Goal: Task Accomplishment & Management: Use online tool/utility

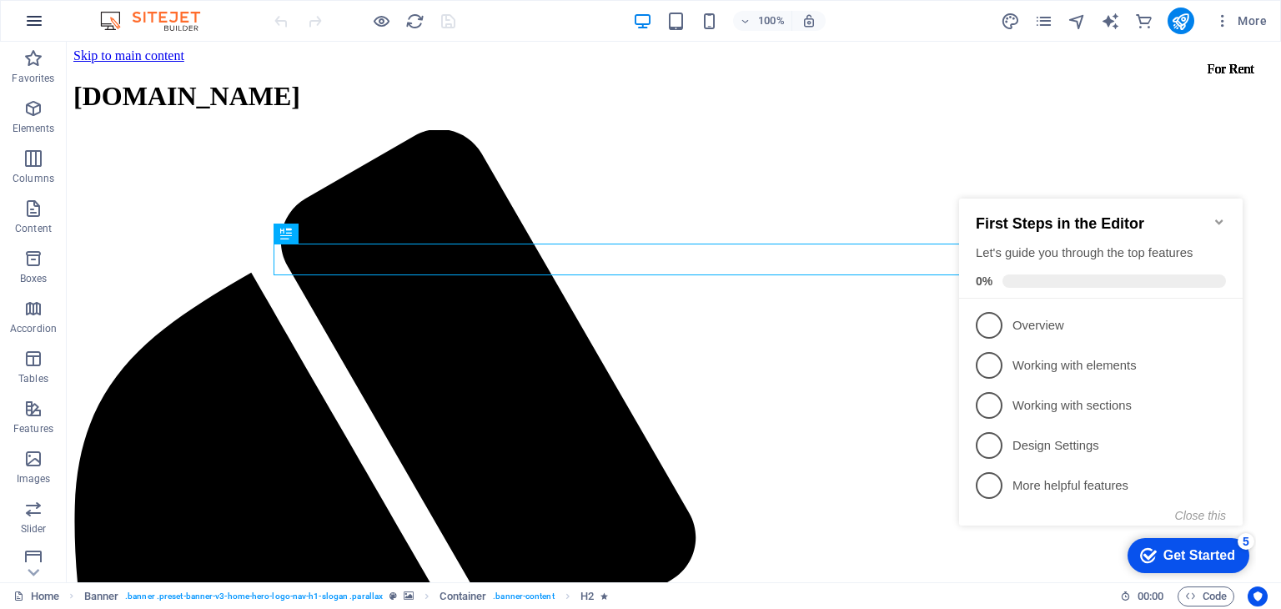
click at [43, 23] on icon "button" at bounding box center [34, 21] width 20 height 20
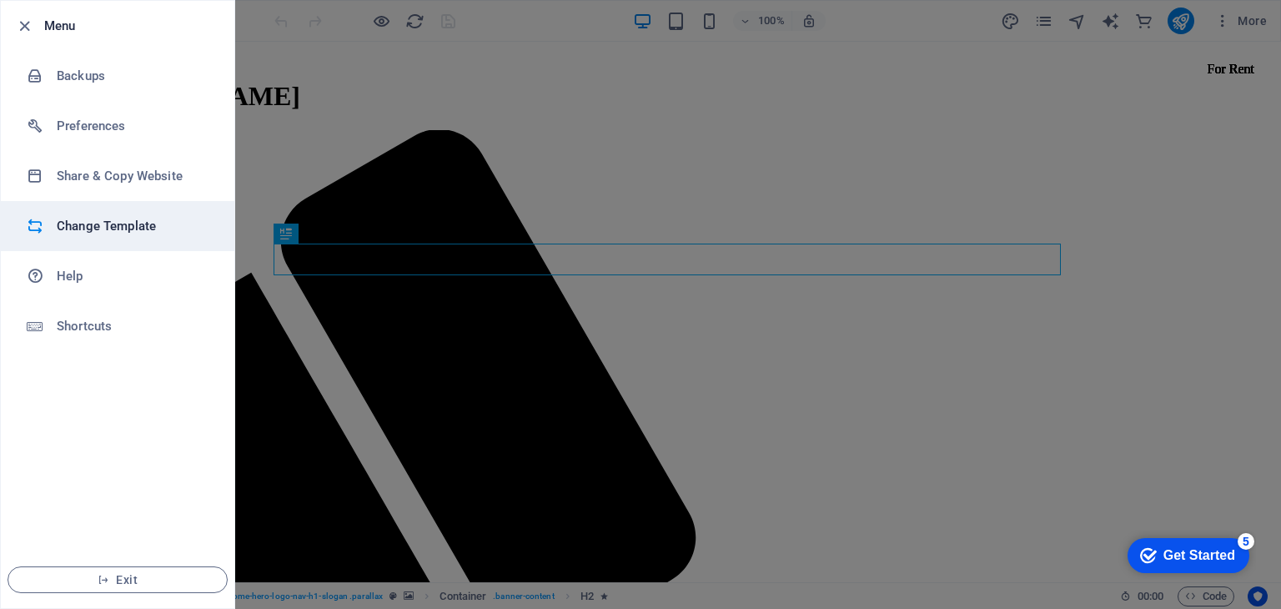
click at [103, 221] on h6 "Change Template" at bounding box center [134, 226] width 154 height 20
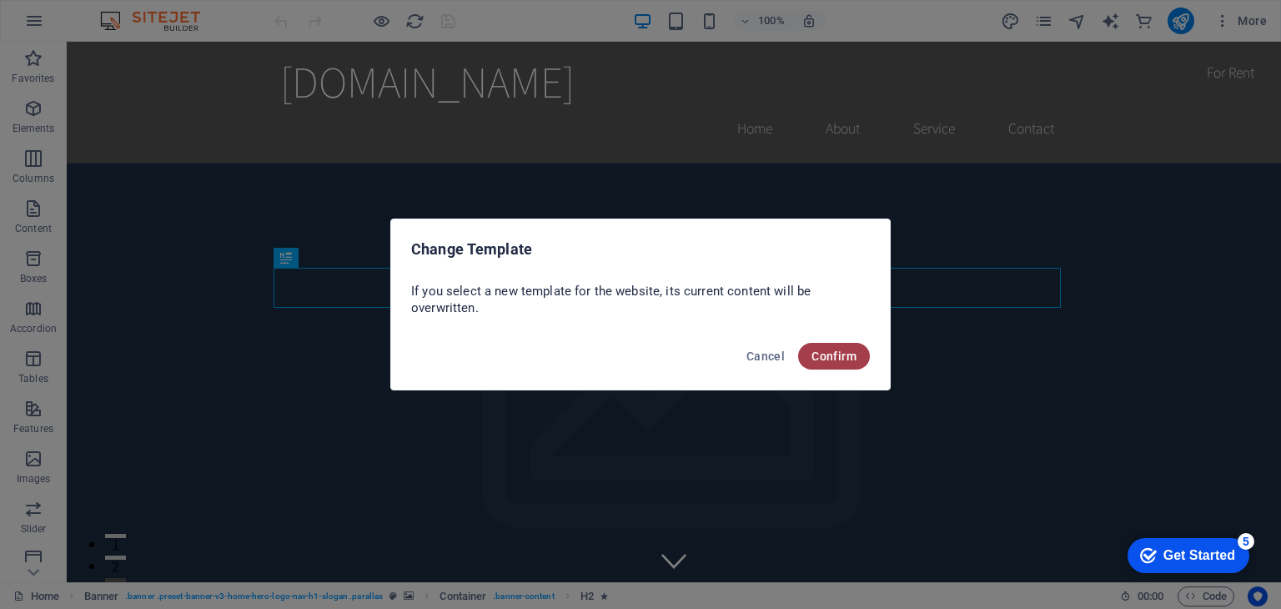
click at [838, 355] on span "Confirm" at bounding box center [834, 356] width 45 height 13
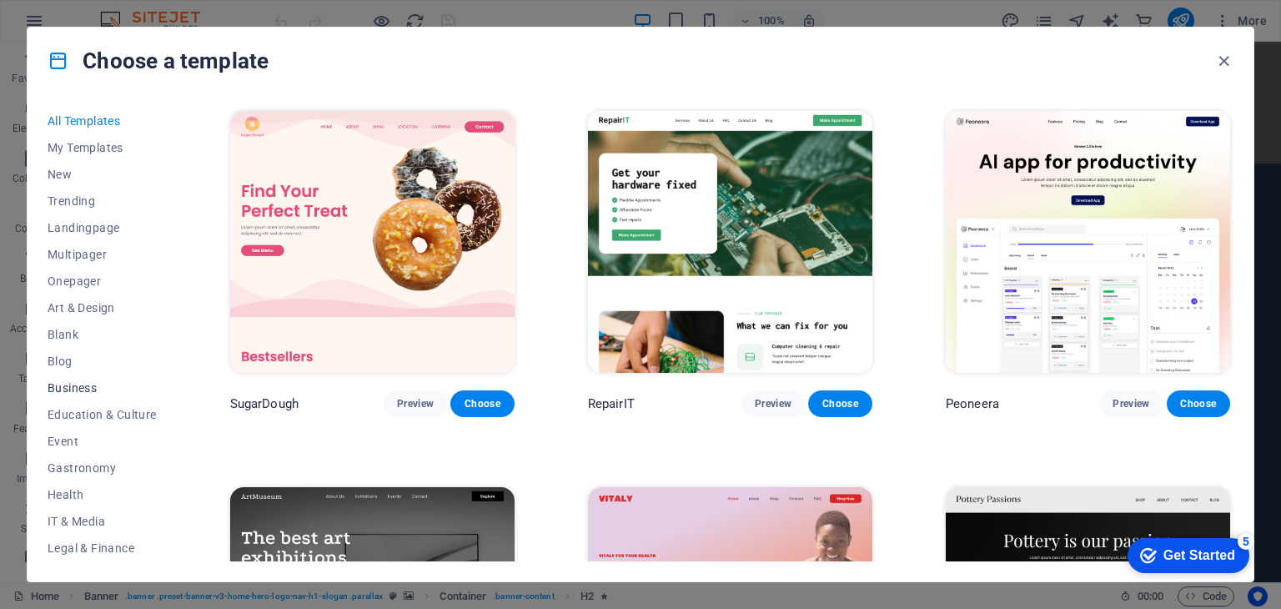
click at [90, 390] on span "Business" at bounding box center [102, 387] width 109 height 13
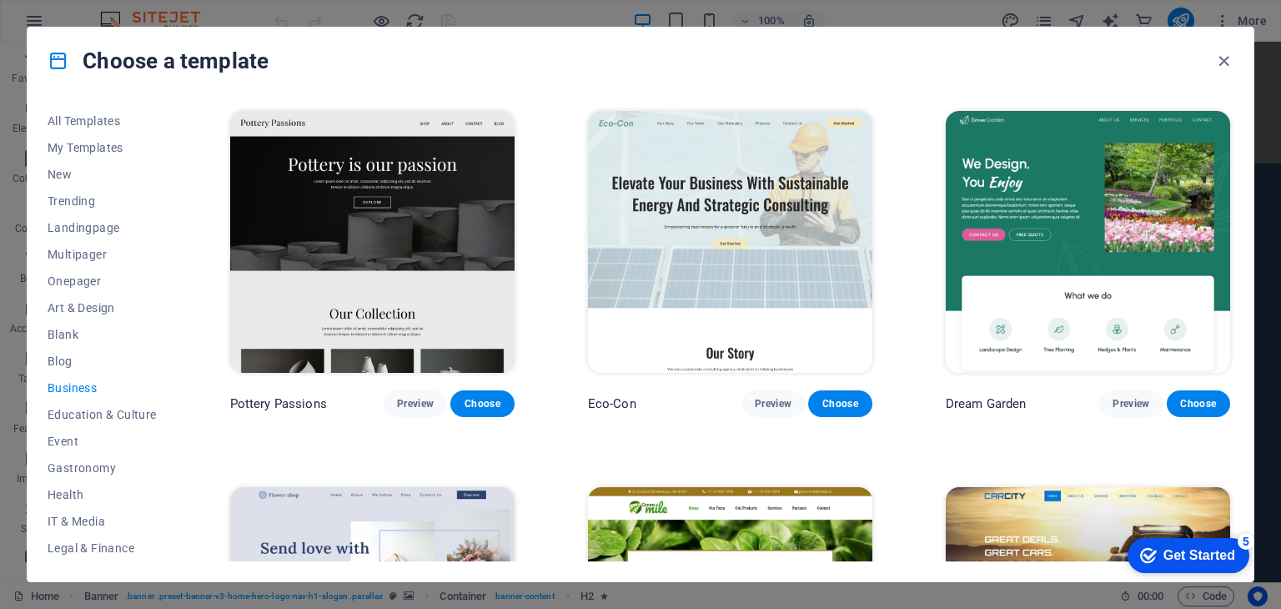
click at [1234, 324] on div "All Templates My Templates New Trending Landingpage Multipager Onepager Art & D…" at bounding box center [641, 337] width 1226 height 487
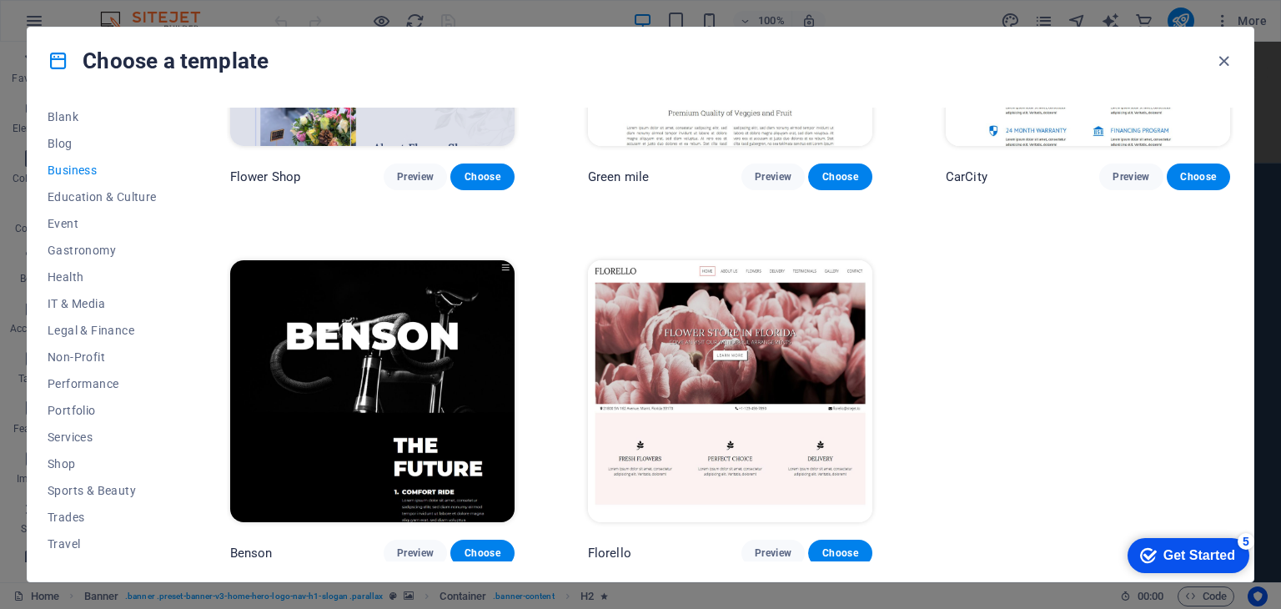
scroll to position [214, 0]
click at [105, 332] on span "Legal & Finance" at bounding box center [102, 334] width 109 height 13
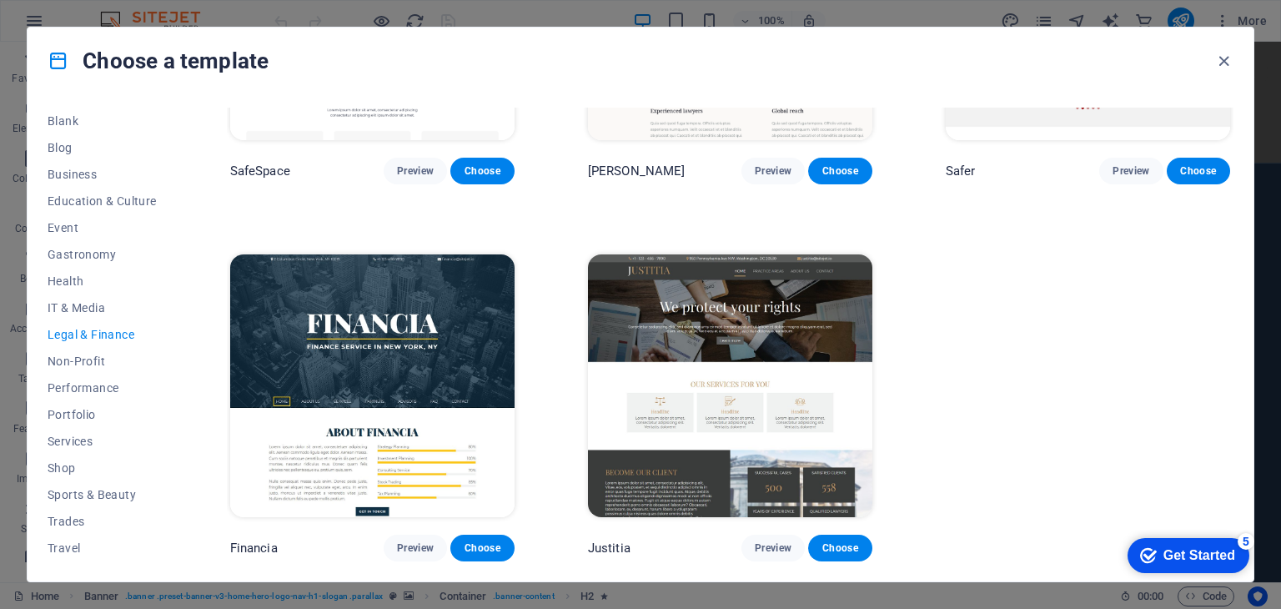
scroll to position [229, 0]
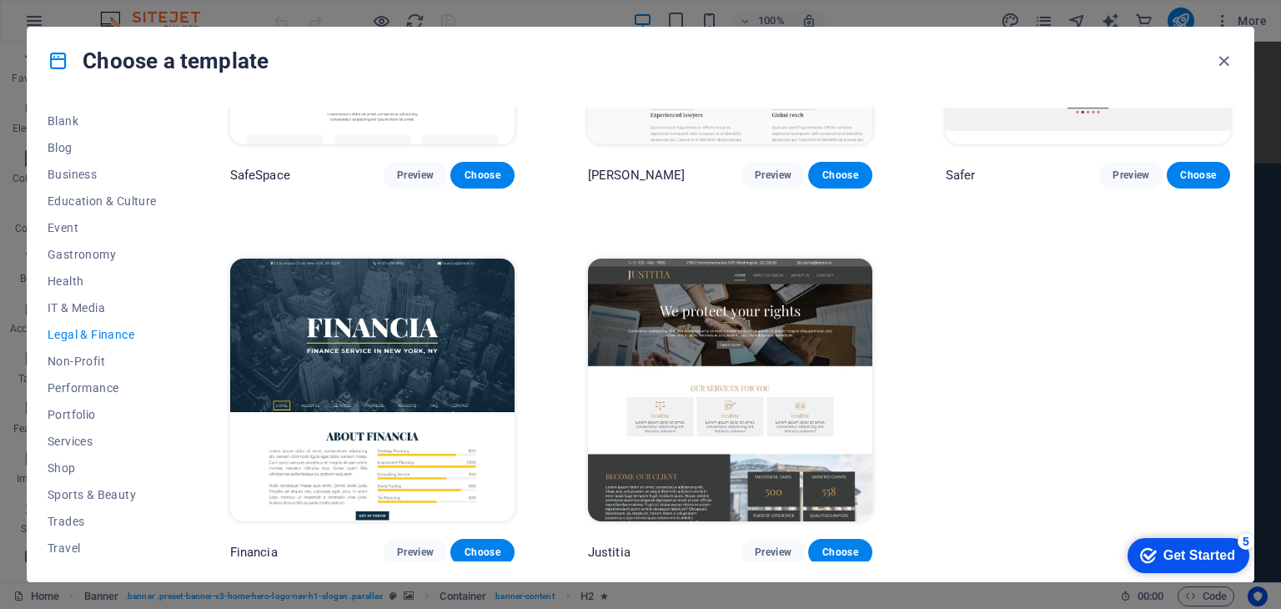
drag, startPoint x: 1234, startPoint y: 322, endPoint x: 1241, endPoint y: 215, distance: 107.0
click at [1241, 215] on div "All Templates My Templates New Trending Landingpage Multipager Onepager Art & D…" at bounding box center [641, 337] width 1226 height 487
click at [1235, 221] on div "All Templates My Templates New Trending Landingpage Multipager Onepager Art & D…" at bounding box center [641, 337] width 1226 height 487
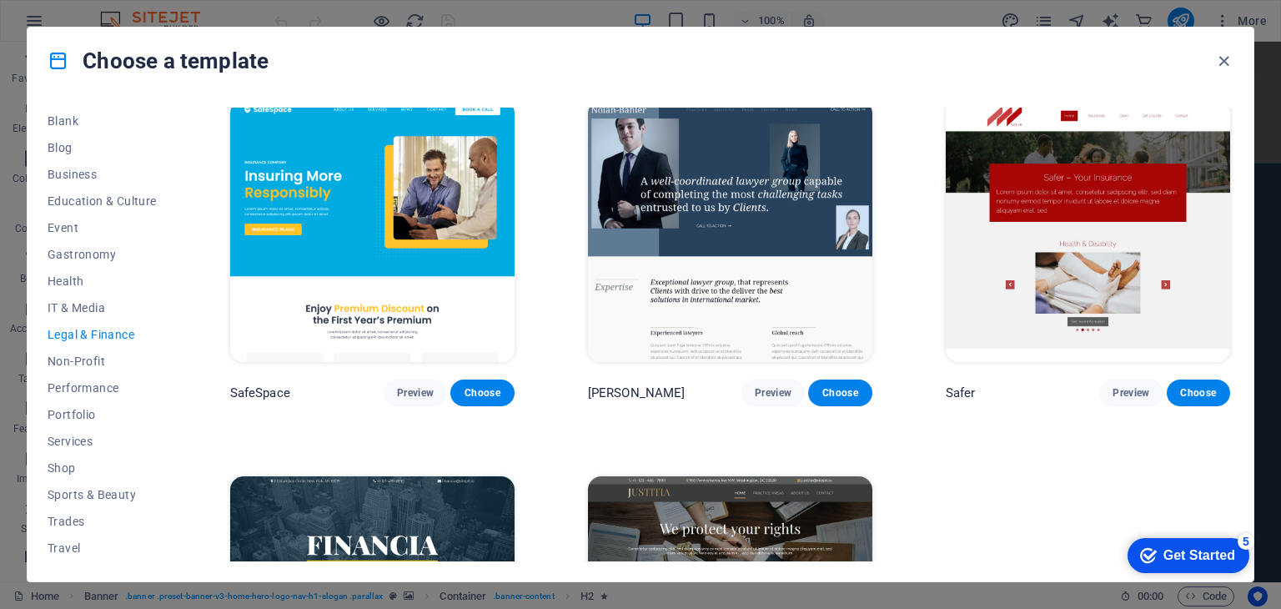
scroll to position [0, 0]
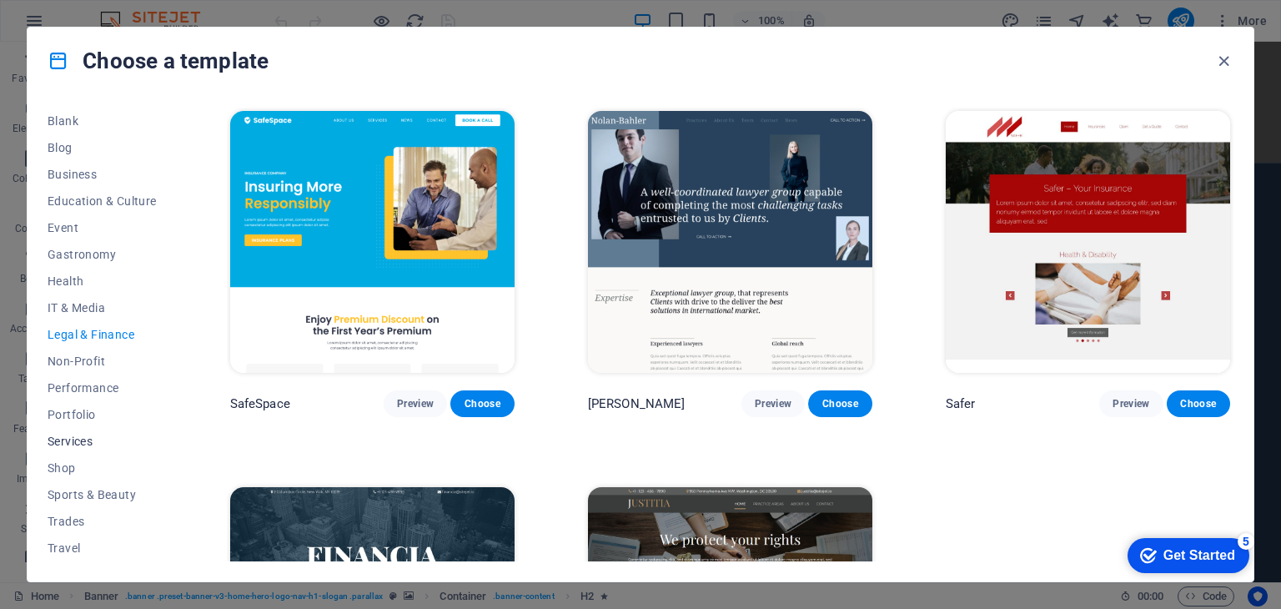
click at [87, 444] on span "Services" at bounding box center [102, 441] width 109 height 13
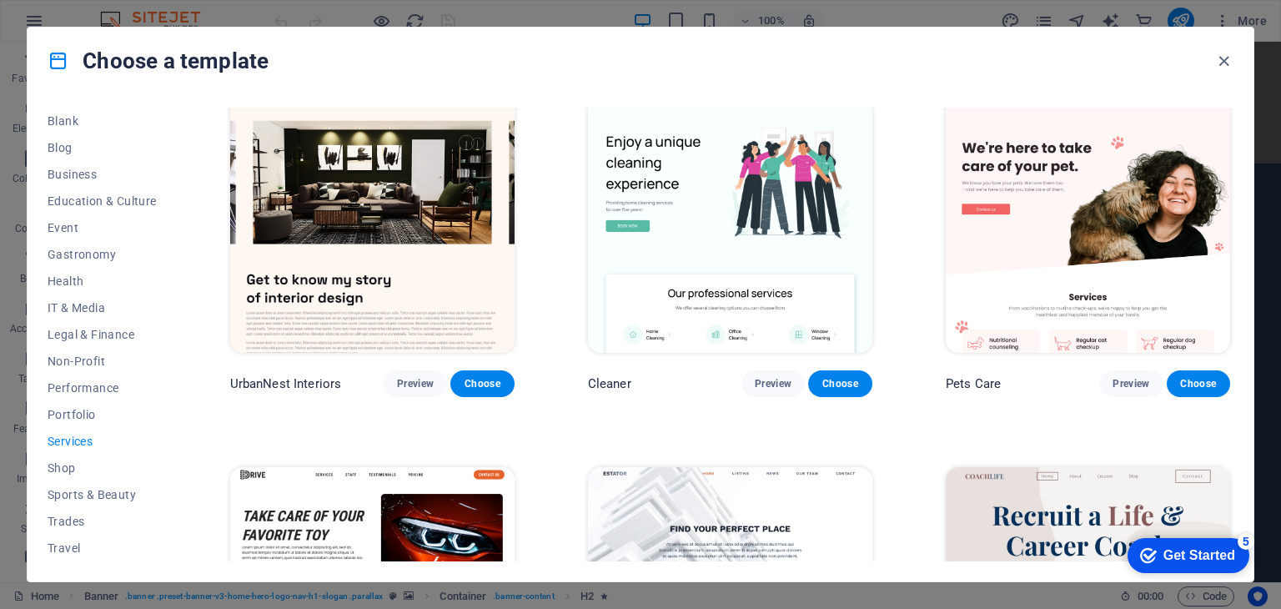
scroll to position [794, 0]
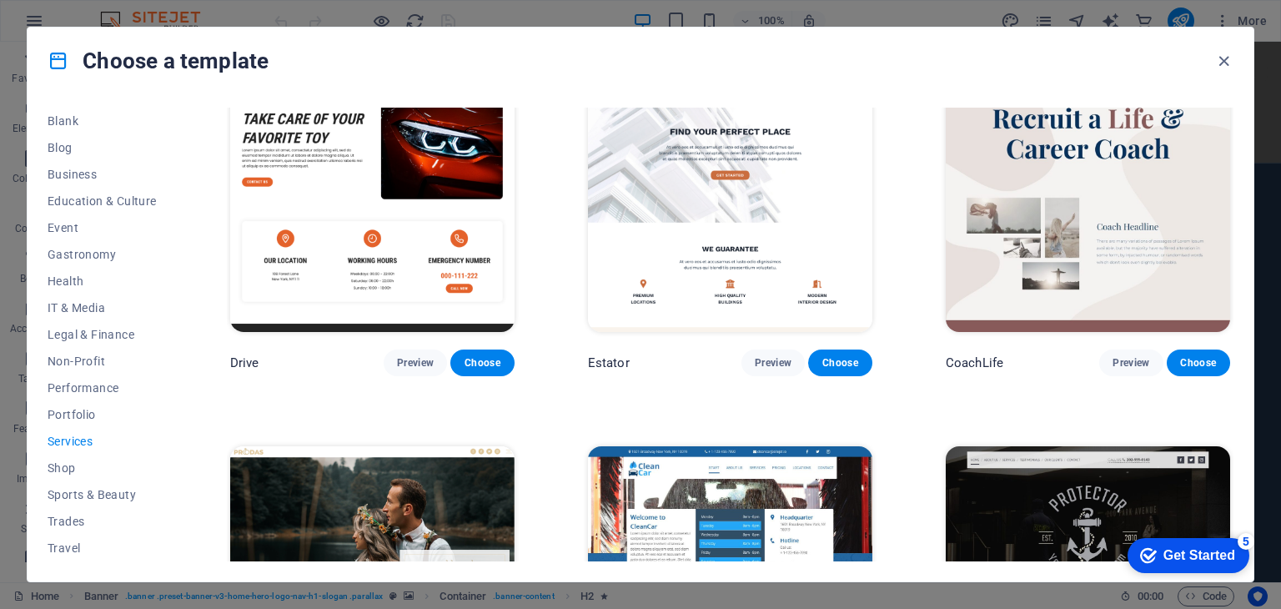
drag, startPoint x: 1238, startPoint y: 282, endPoint x: 1239, endPoint y: 304, distance: 21.7
click at [1238, 301] on div "All Templates My Templates New Trending Landingpage Multipager Onepager Art & D…" at bounding box center [641, 337] width 1226 height 487
click at [1235, 348] on div "All Templates My Templates New Trending Landingpage Multipager Onepager Art & D…" at bounding box center [641, 337] width 1226 height 487
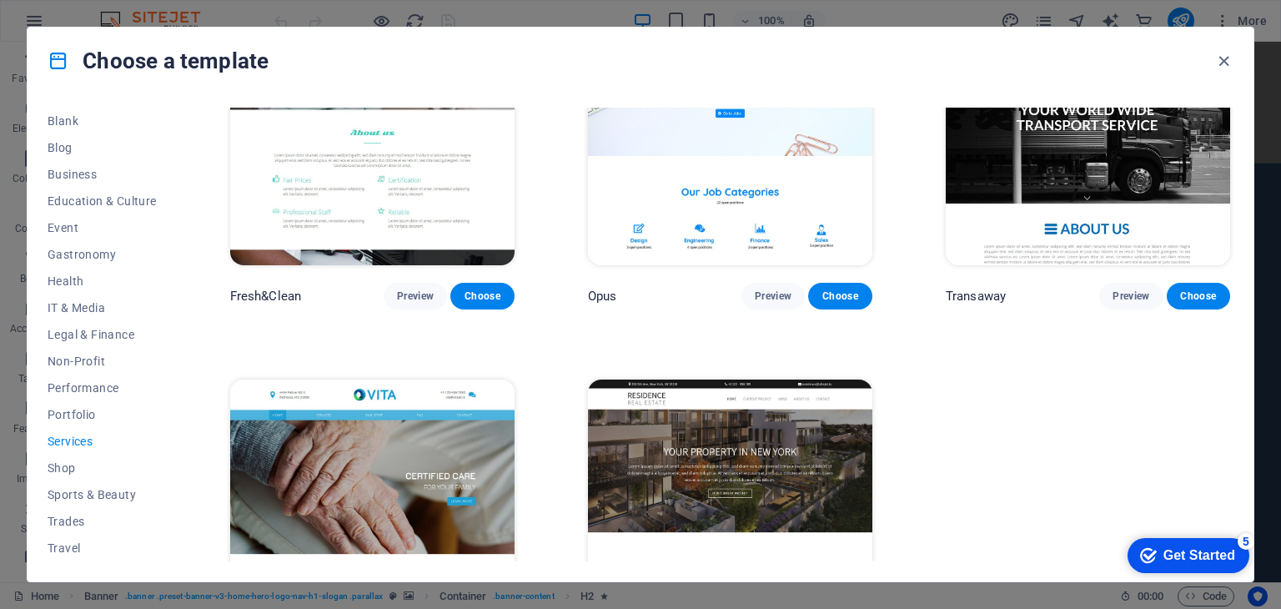
scroll to position [2002, 0]
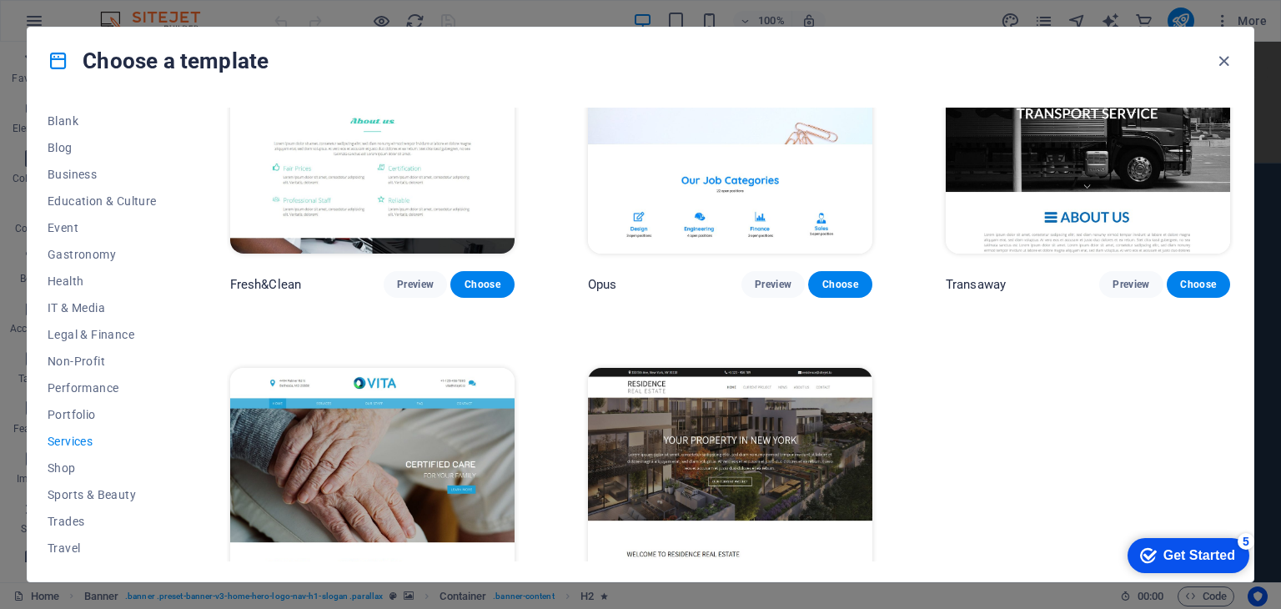
drag, startPoint x: 1230, startPoint y: 493, endPoint x: 1231, endPoint y: 435, distance: 57.6
click at [1231, 435] on div "RepairIT Preview Choose Transportable Preview Choose Health & Food Preview Choo…" at bounding box center [730, 335] width 1007 height 454
click at [63, 418] on span "Portfolio" at bounding box center [102, 414] width 109 height 13
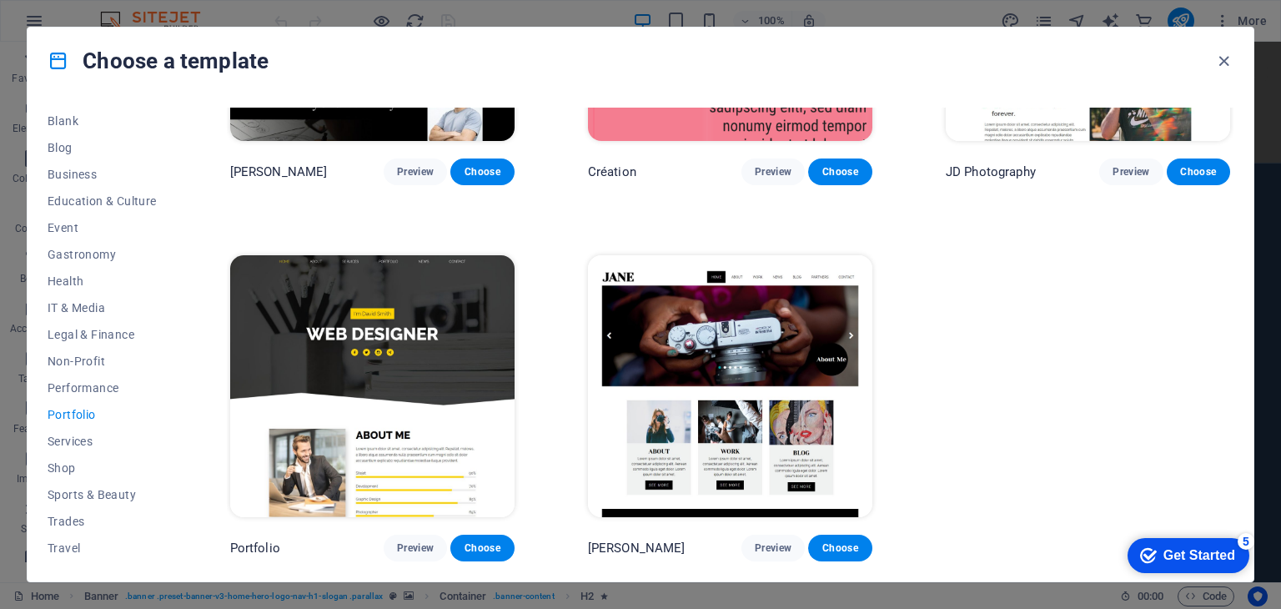
scroll to position [604, 0]
